Goal: Transaction & Acquisition: Book appointment/travel/reservation

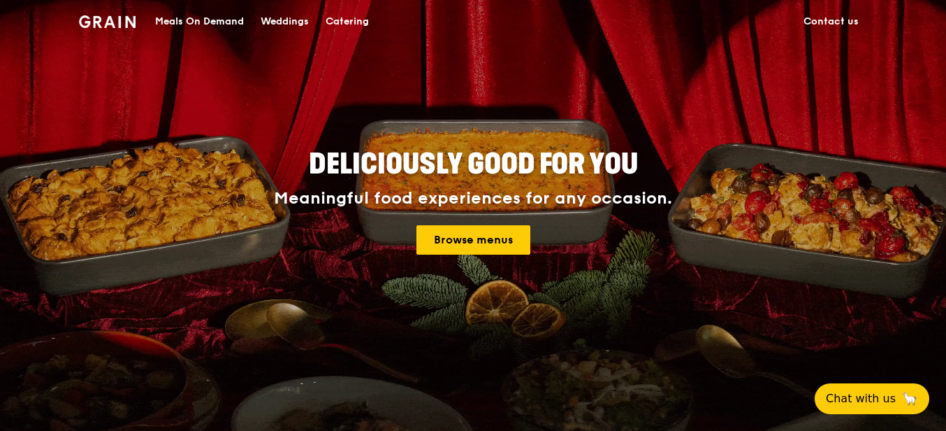
scroll to position [140, 0]
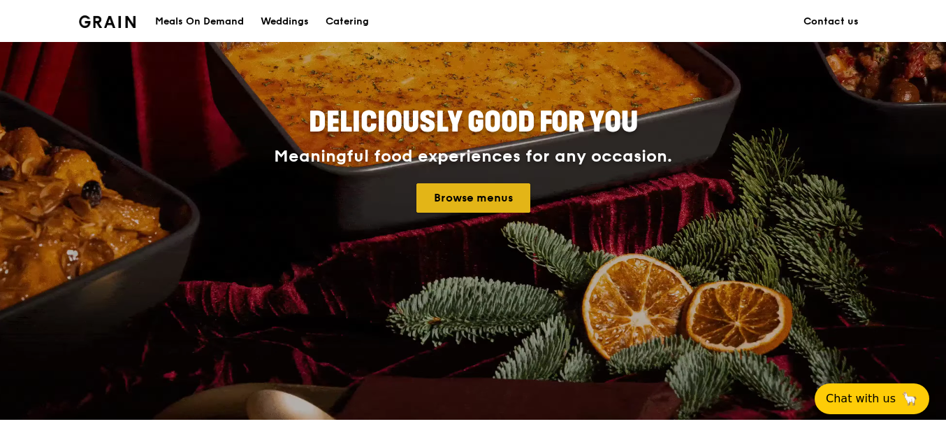
click at [447, 200] on link "Browse menus" at bounding box center [474, 197] width 114 height 29
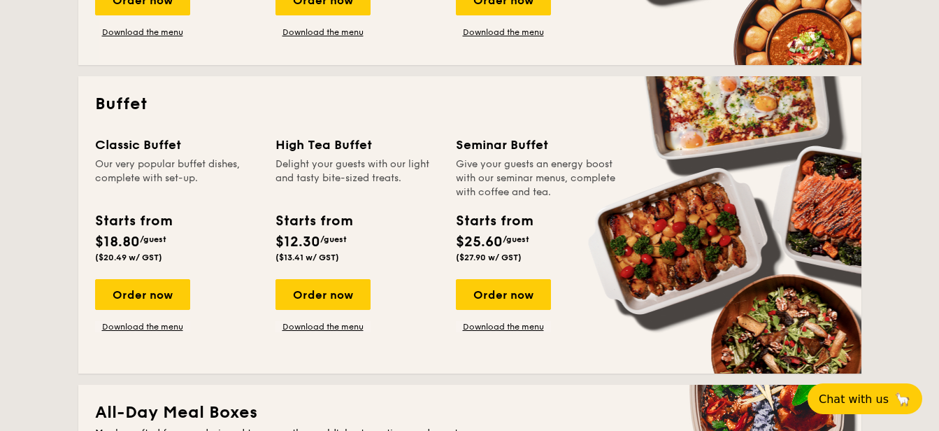
scroll to position [559, 0]
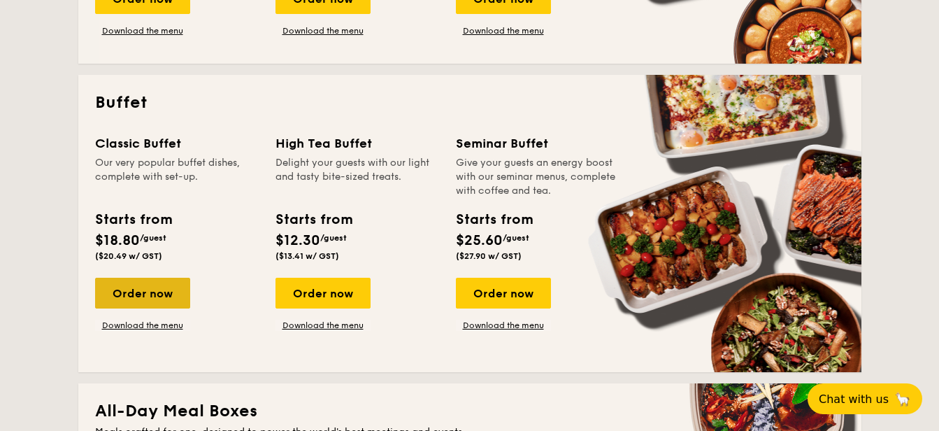
click at [163, 297] on div "Order now" at bounding box center [142, 292] width 95 height 31
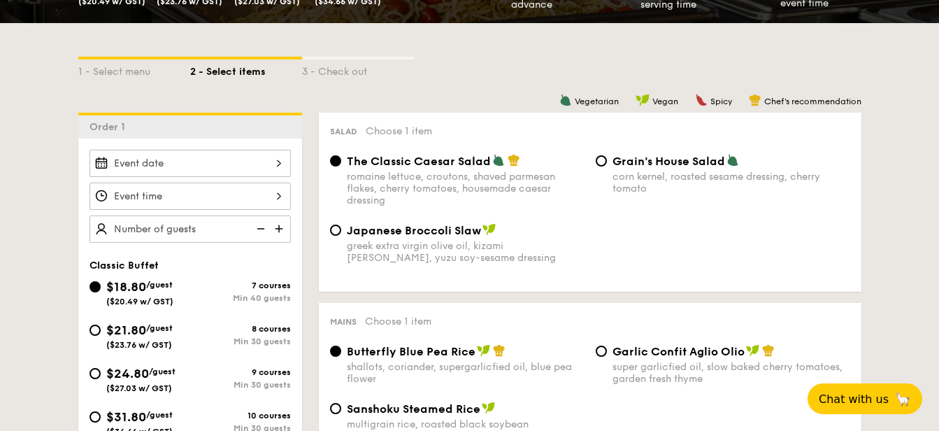
scroll to position [279, 0]
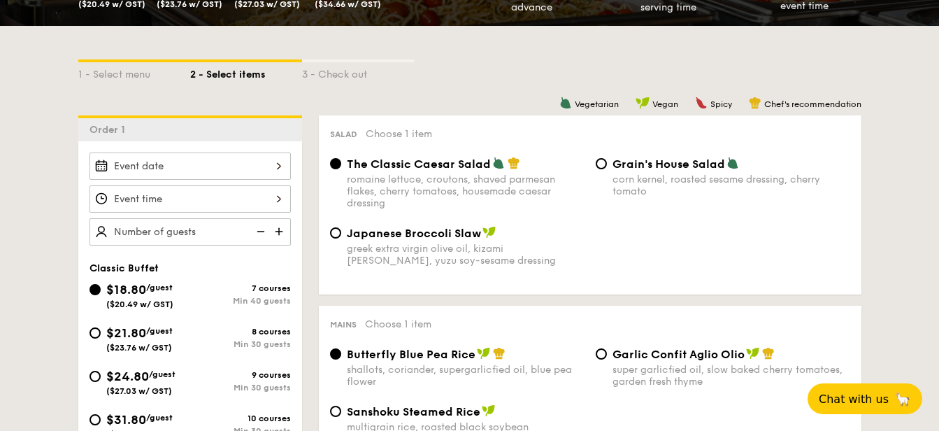
click at [280, 235] on img at bounding box center [280, 231] width 21 height 27
type input "40 guests"
click at [265, 227] on img at bounding box center [259, 231] width 21 height 27
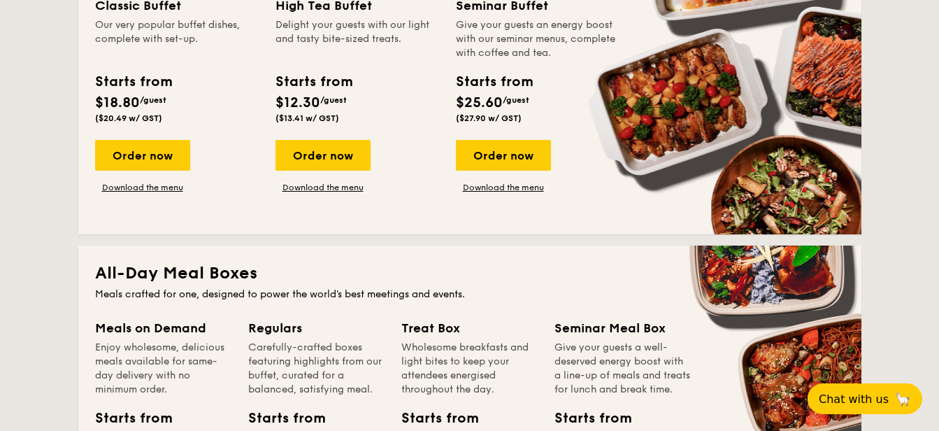
scroll to position [699, 0]
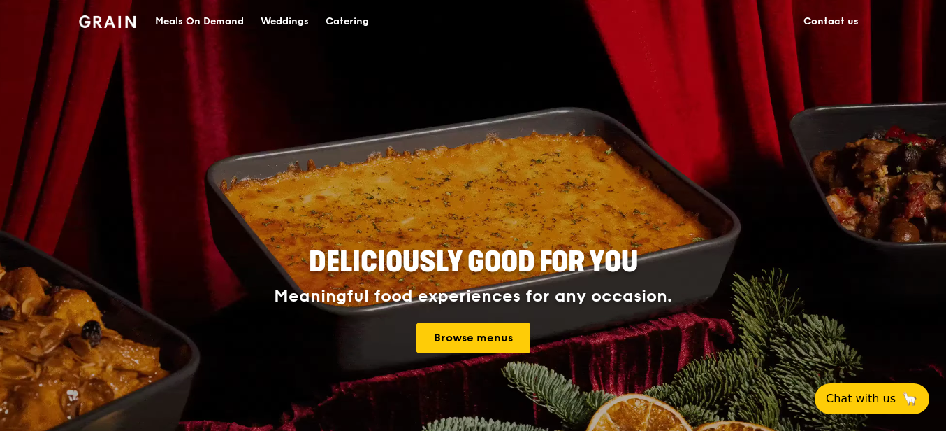
click at [352, 22] on div "Catering" at bounding box center [347, 22] width 43 height 42
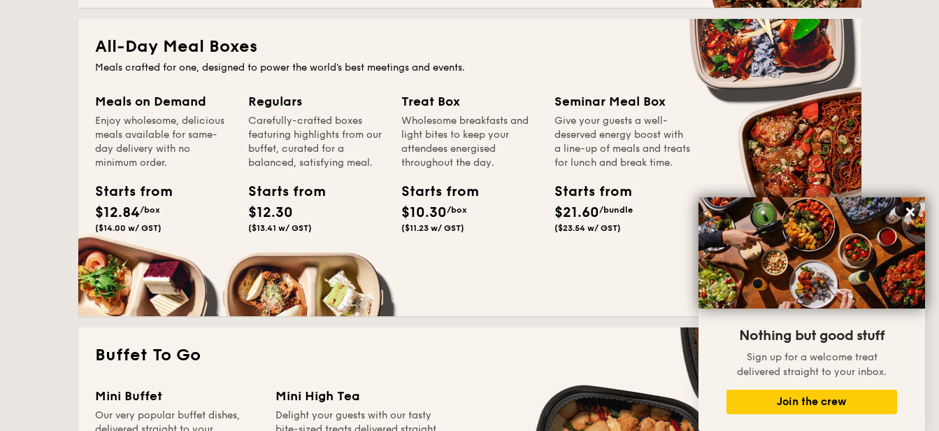
scroll to position [839, 0]
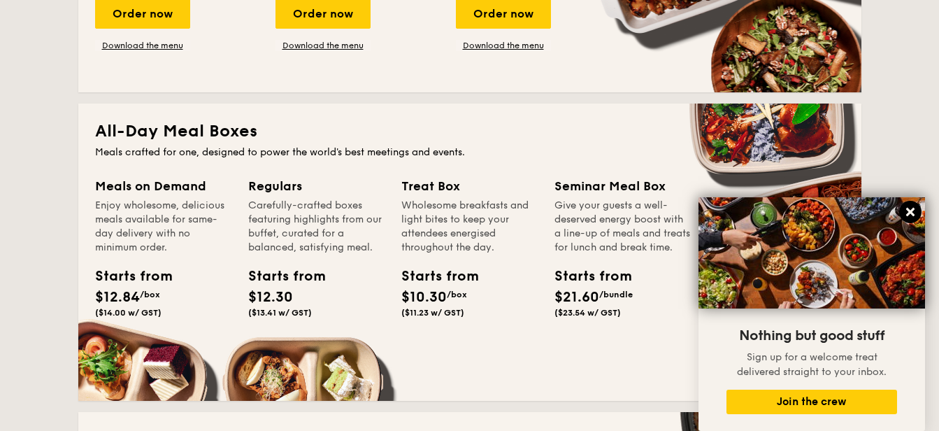
click at [914, 212] on icon at bounding box center [910, 211] width 13 height 13
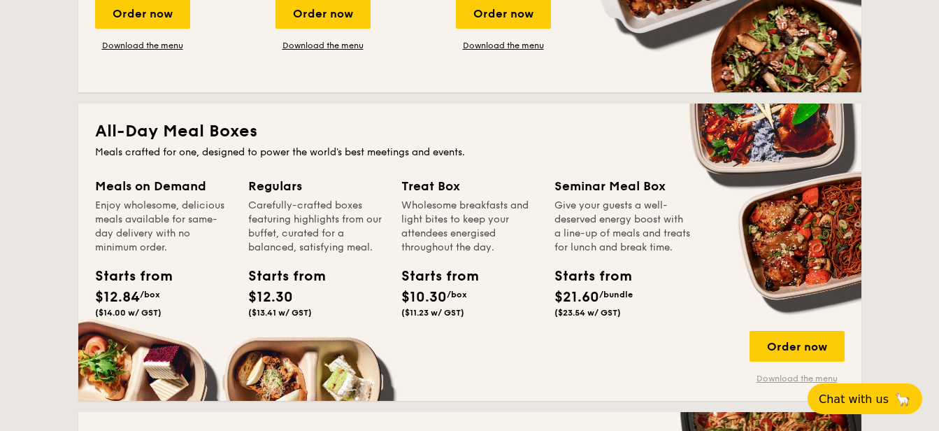
drag, startPoint x: 811, startPoint y: 352, endPoint x: 764, endPoint y: 382, distance: 56.2
click at [764, 382] on div "Order now Download the menu" at bounding box center [796, 357] width 95 height 53
click at [802, 377] on link "Download the menu" at bounding box center [796, 378] width 95 height 11
click at [789, 347] on div "Order now" at bounding box center [796, 346] width 95 height 31
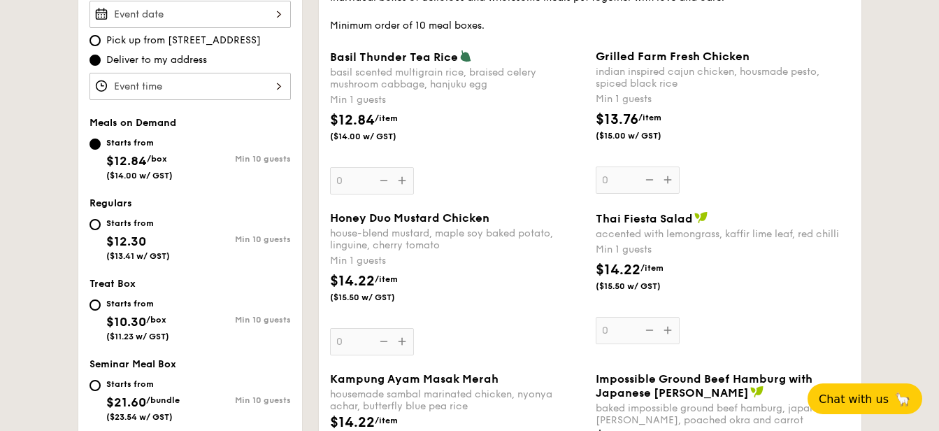
scroll to position [426, 0]
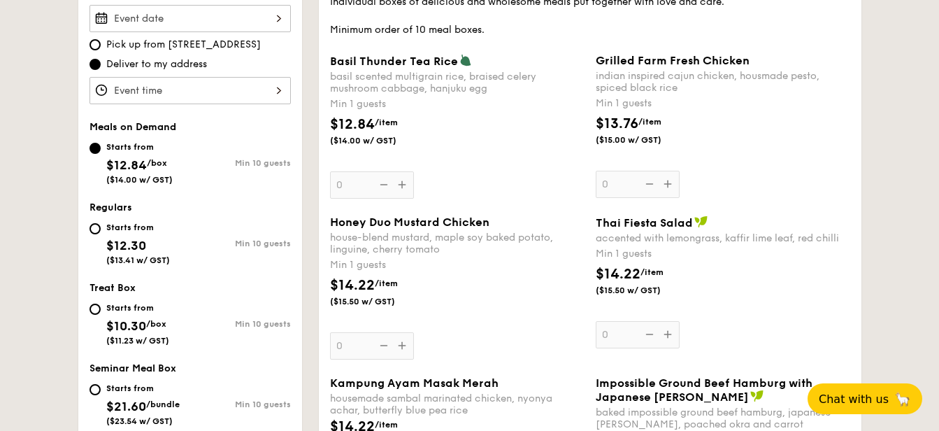
click at [91, 241] on div "Starts from $12.30 ($13.41 w/ GST)" at bounding box center [139, 242] width 101 height 46
click at [91, 234] on input "Starts from $12.30 ($13.41 w/ GST) Min 10 guests" at bounding box center [94, 228] width 11 height 11
radio input "true"
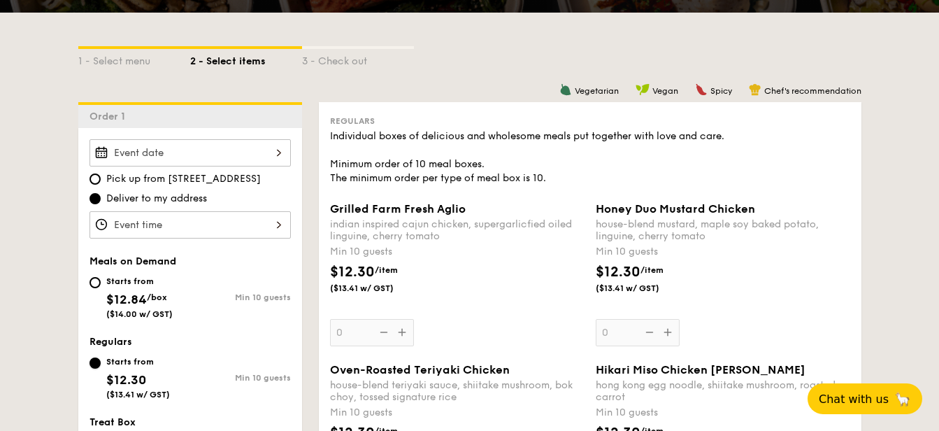
scroll to position [287, 0]
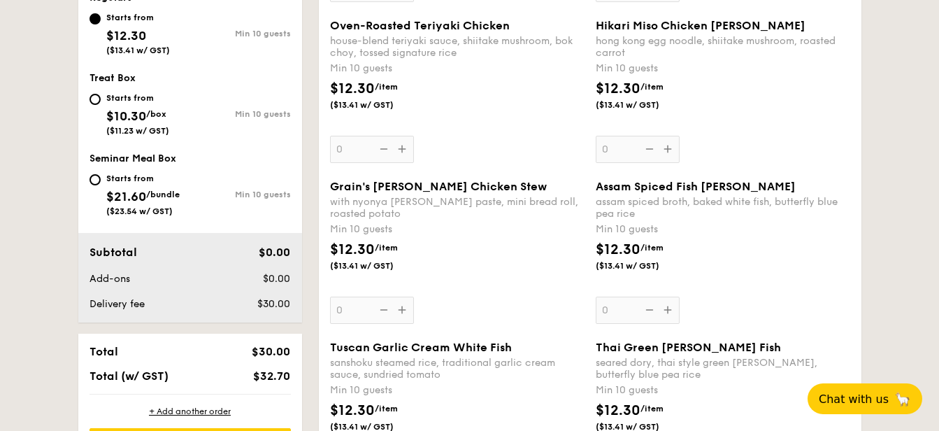
click at [395, 144] on div "Oven-Roasted Teriyaki Chicken house-blend teriyaki sauce, shiitake mushroom, bo…" at bounding box center [457, 91] width 254 height 144
click at [395, 144] on input "0" at bounding box center [372, 149] width 84 height 27
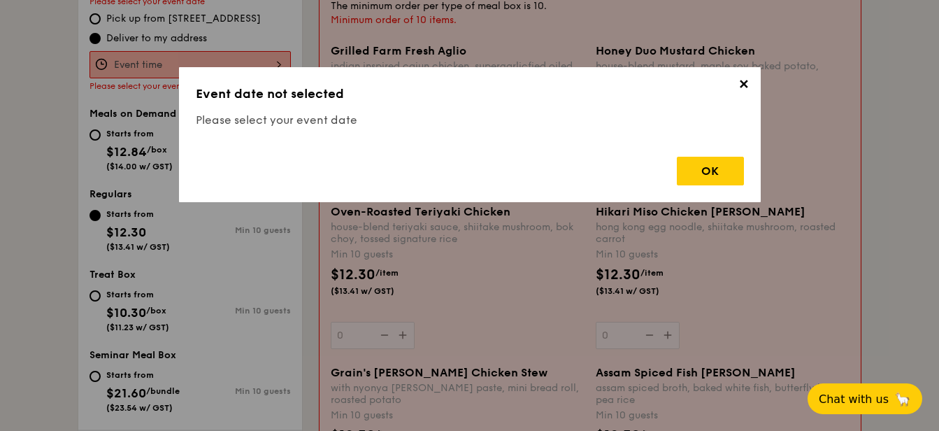
click at [405, 148] on div "OK" at bounding box center [470, 165] width 548 height 40
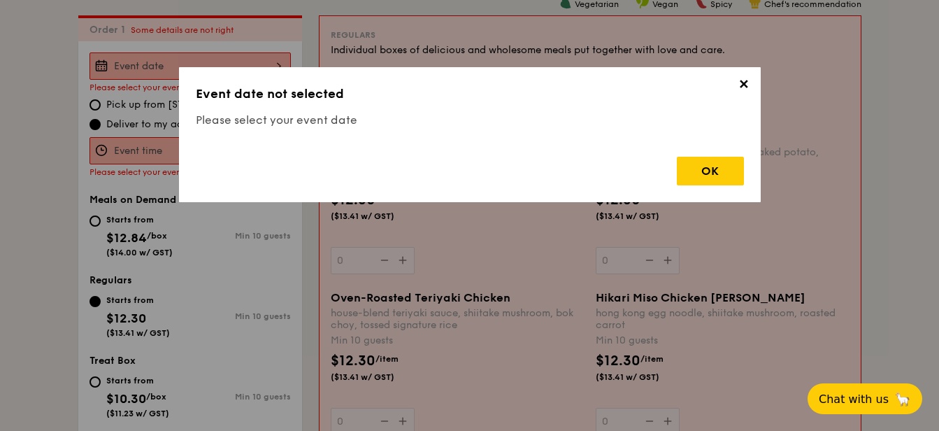
scroll to position [373, 0]
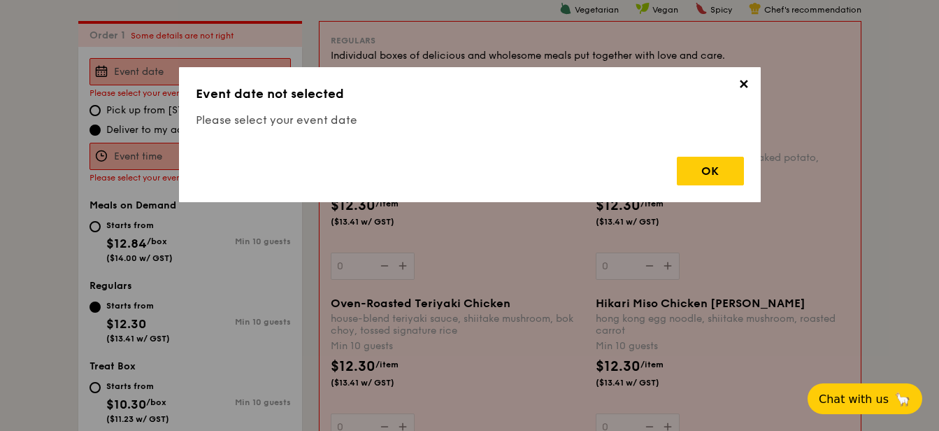
click at [753, 82] on div "✕ Event date not selected Please select your event date OK" at bounding box center [470, 134] width 582 height 135
click at [739, 82] on span "✕" at bounding box center [744, 87] width 20 height 20
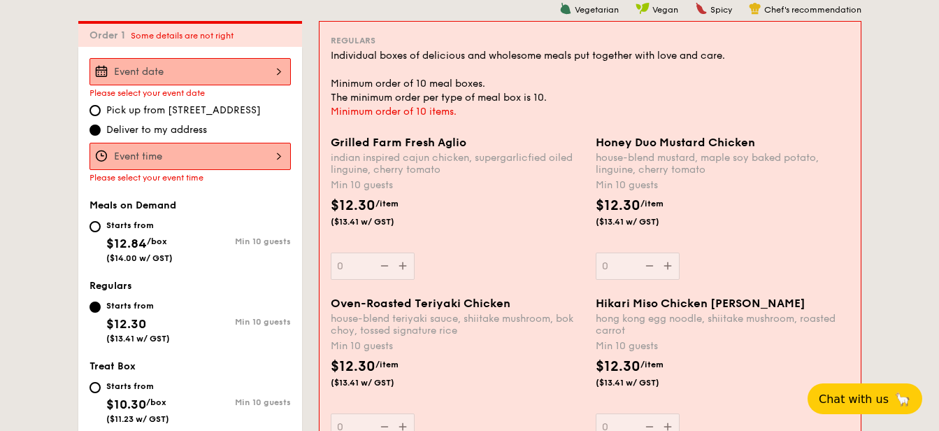
click at [117, 154] on input "Grilled Farm Fresh Aglio indian inspired cajun chicken, supergarlicfied oiled l…" at bounding box center [189, 156] width 201 height 27
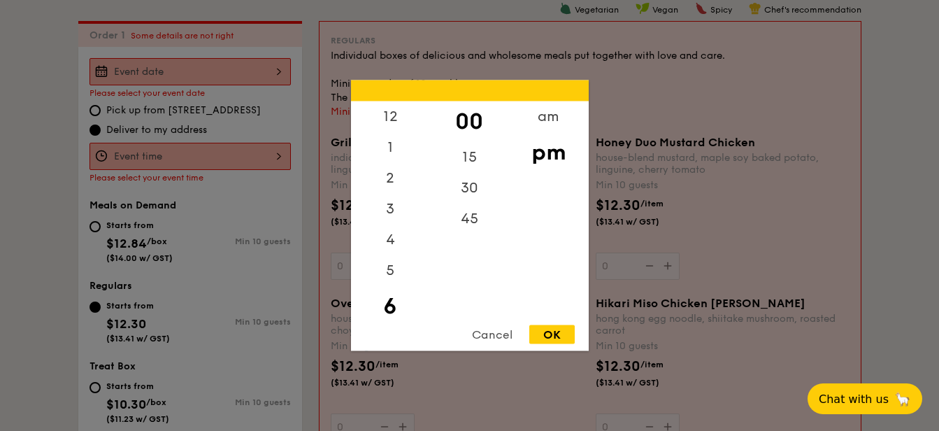
scroll to position [31, 0]
click at [462, 224] on div "45" at bounding box center [469, 223] width 79 height 41
drag, startPoint x: 391, startPoint y: 262, endPoint x: 390, endPoint y: 140, distance: 122.3
click at [390, 140] on div "12 1 2 3 4 5 6 7 8 9 10 11" at bounding box center [390, 207] width 79 height 213
click at [392, 287] on div "6" at bounding box center [390, 275] width 79 height 41
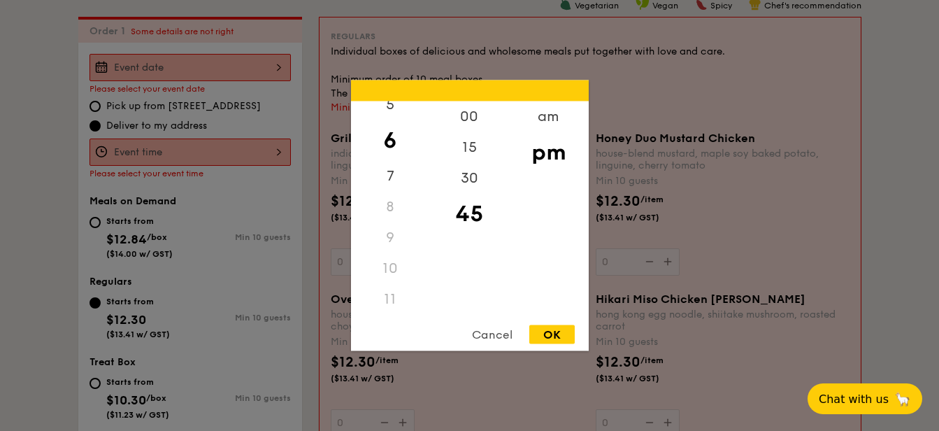
scroll to position [373, 0]
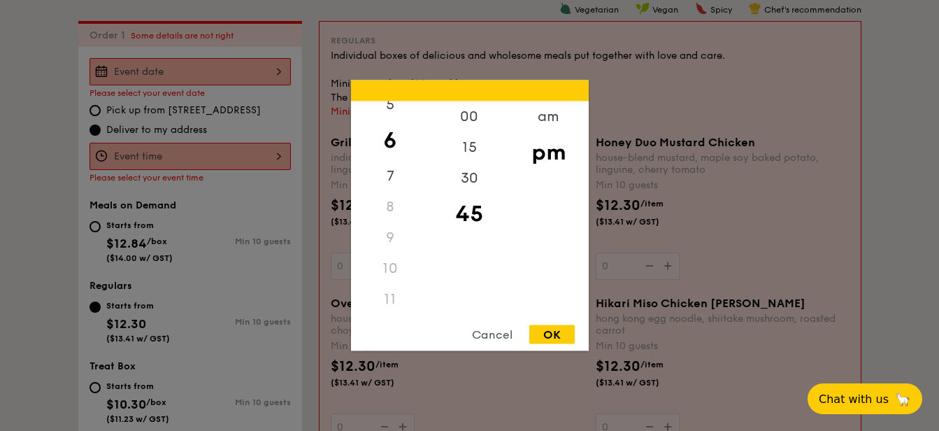
click at [387, 205] on div "8" at bounding box center [390, 207] width 79 height 31
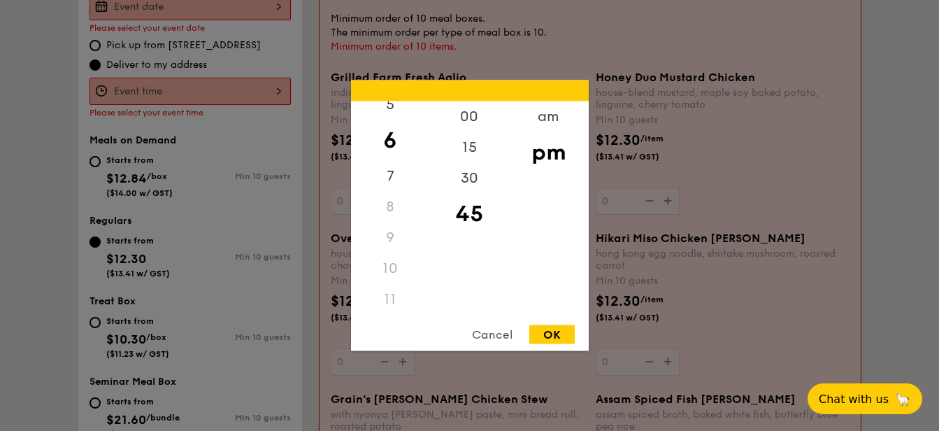
scroll to position [653, 0]
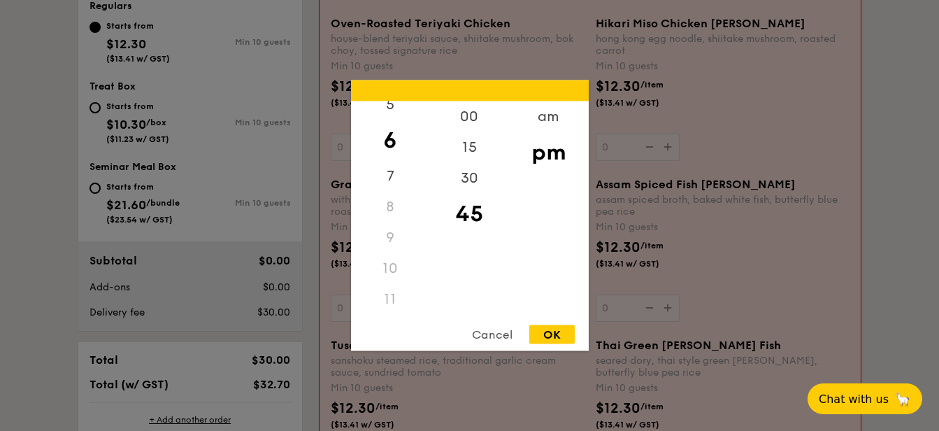
click at [388, 296] on div "11" at bounding box center [390, 299] width 79 height 31
click at [391, 302] on div "11" at bounding box center [390, 299] width 79 height 31
click at [561, 124] on div "am" at bounding box center [548, 121] width 79 height 41
click at [394, 295] on div "11" at bounding box center [390, 294] width 79 height 41
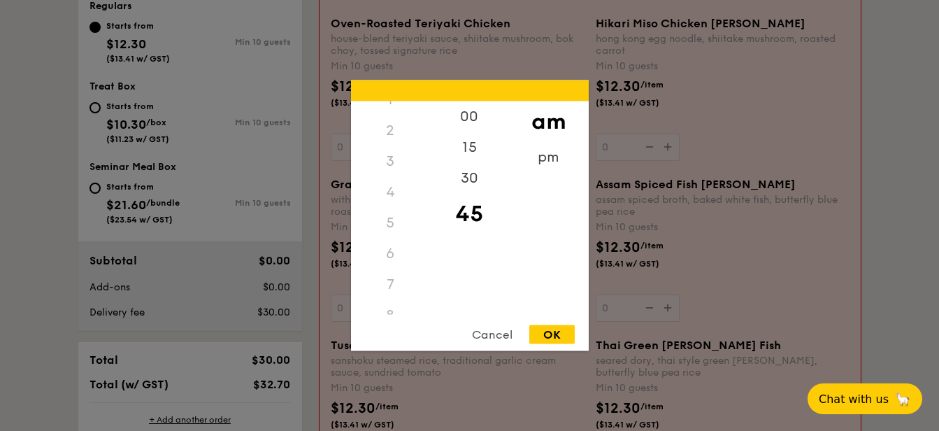
scroll to position [0, 0]
click at [395, 122] on div "12" at bounding box center [390, 116] width 79 height 31
click at [389, 117] on div "12" at bounding box center [390, 116] width 79 height 31
click at [485, 129] on div "00" at bounding box center [469, 121] width 79 height 41
click at [395, 120] on div "12" at bounding box center [390, 116] width 79 height 31
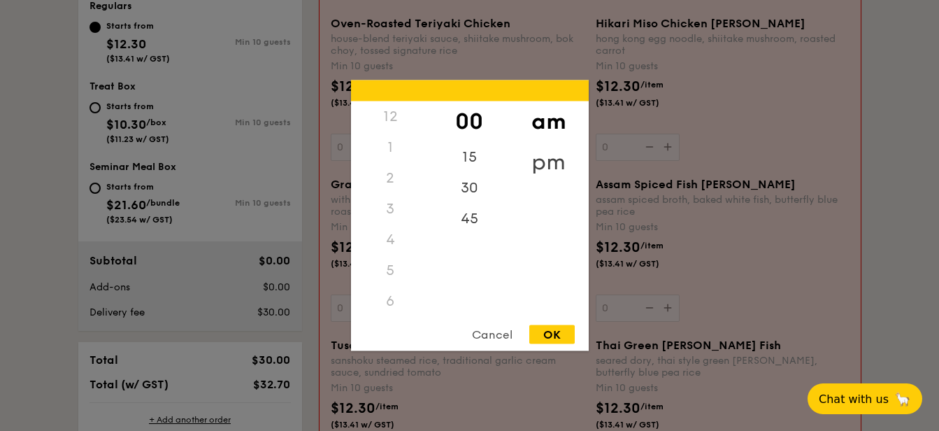
click at [538, 157] on div "pm" at bounding box center [548, 162] width 79 height 41
click at [392, 125] on div "12" at bounding box center [390, 121] width 79 height 41
click at [554, 339] on div "OK" at bounding box center [551, 334] width 45 height 19
type input "12:00PM"
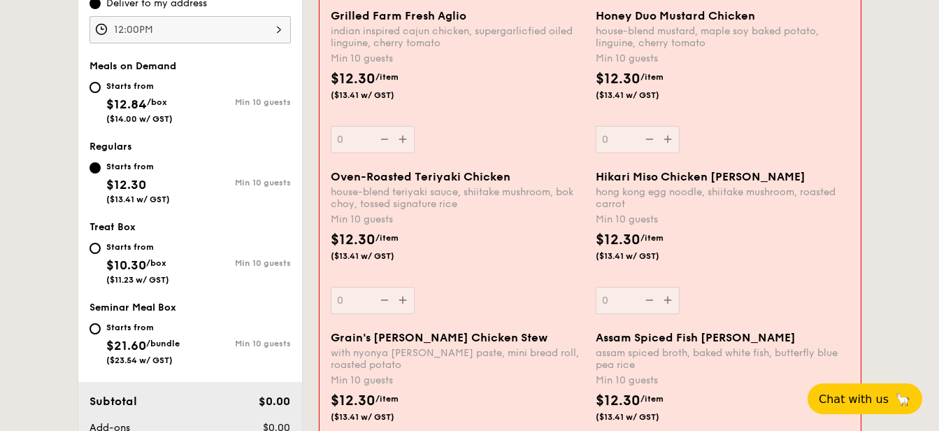
scroll to position [360, 0]
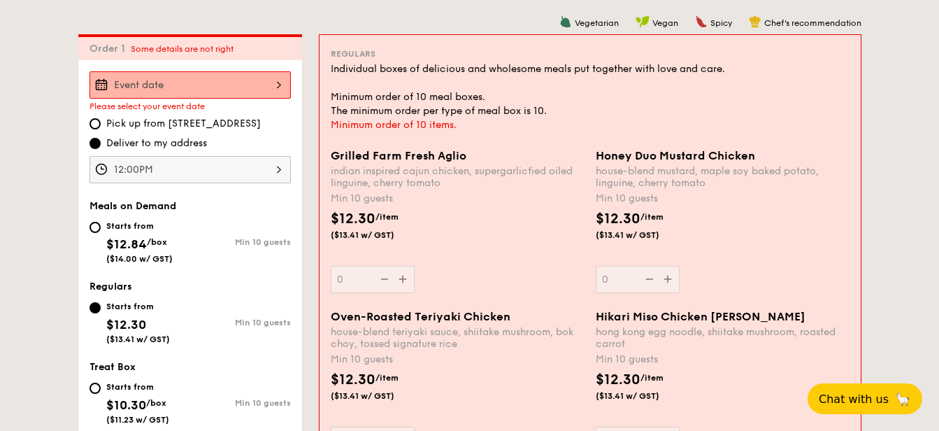
click at [400, 279] on div "Grilled Farm Fresh Aglio indian inspired cajun chicken, supergarlicfied oiled l…" at bounding box center [458, 221] width 254 height 144
click at [400, 279] on input "0" at bounding box center [373, 279] width 84 height 27
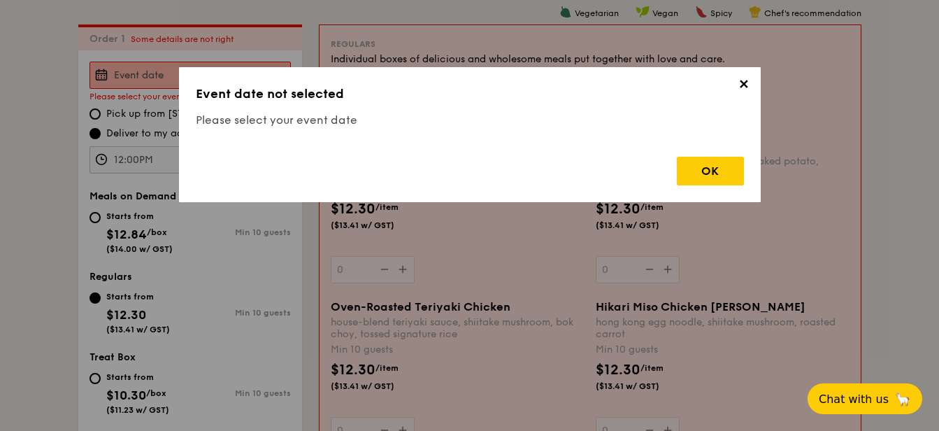
scroll to position [373, 0]
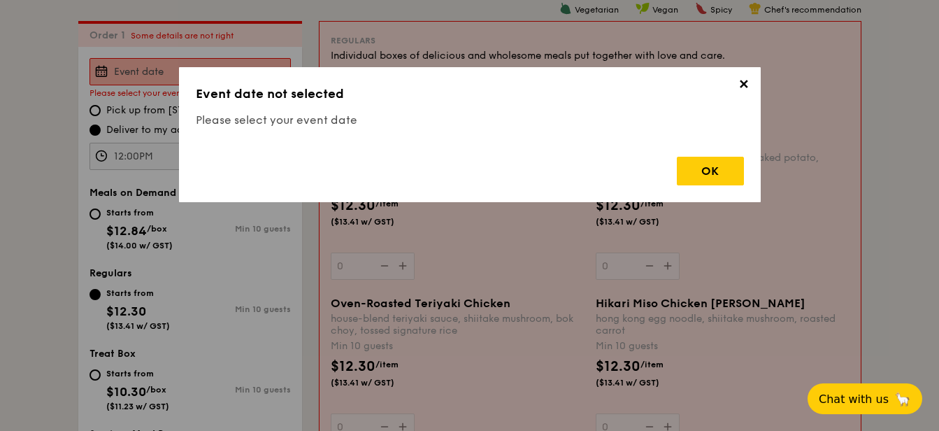
click at [743, 87] on span "✕" at bounding box center [744, 87] width 20 height 20
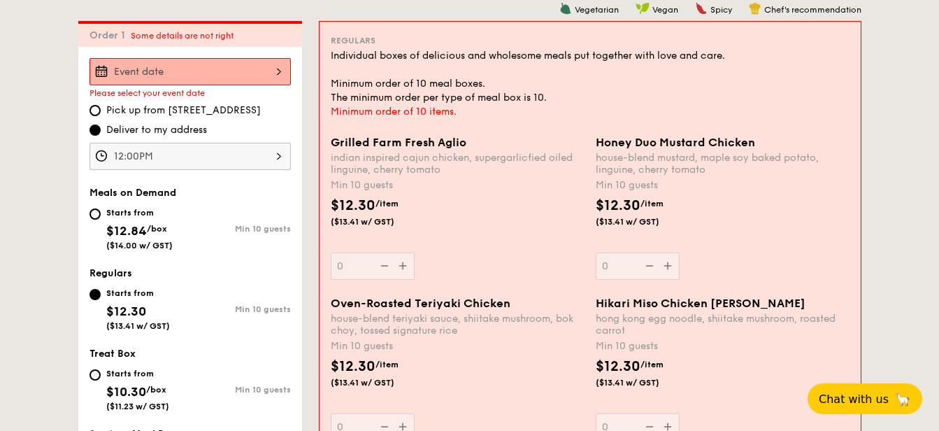
click at [187, 62] on input "Grilled Farm Fresh Aglio indian inspired cajun chicken, supergarlicfied oiled l…" at bounding box center [189, 71] width 201 height 27
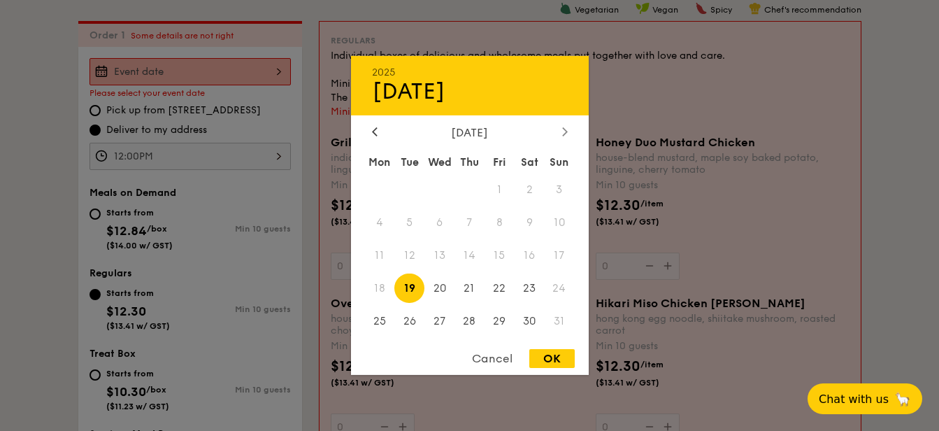
click at [558, 133] on div at bounding box center [564, 132] width 13 height 13
click at [457, 257] on span "18" at bounding box center [469, 255] width 30 height 30
click at [449, 252] on span "17" at bounding box center [439, 255] width 30 height 30
click at [551, 361] on div "OK" at bounding box center [551, 358] width 45 height 19
type input "[DATE]"
